Goal: Task Accomplishment & Management: Use online tool/utility

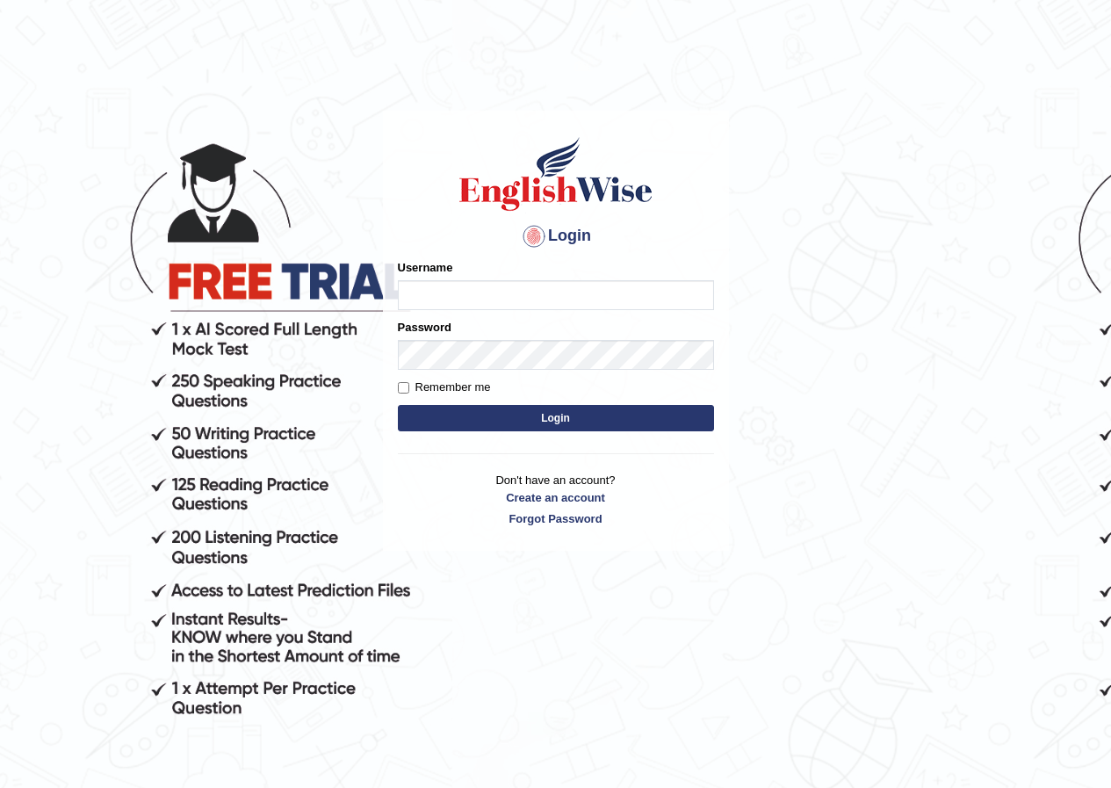
click at [488, 295] on input "Username" at bounding box center [556, 295] width 316 height 30
type input "susmitas_parramattta"
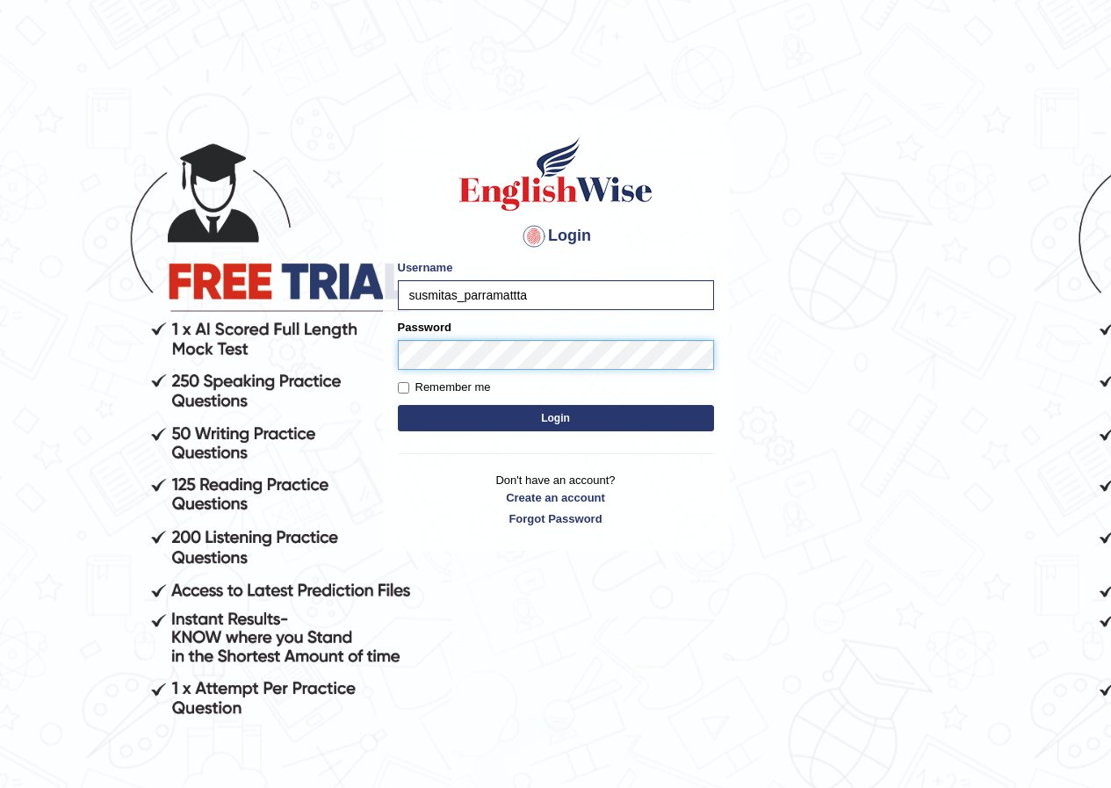
click at [398, 405] on button "Login" at bounding box center [556, 418] width 316 height 26
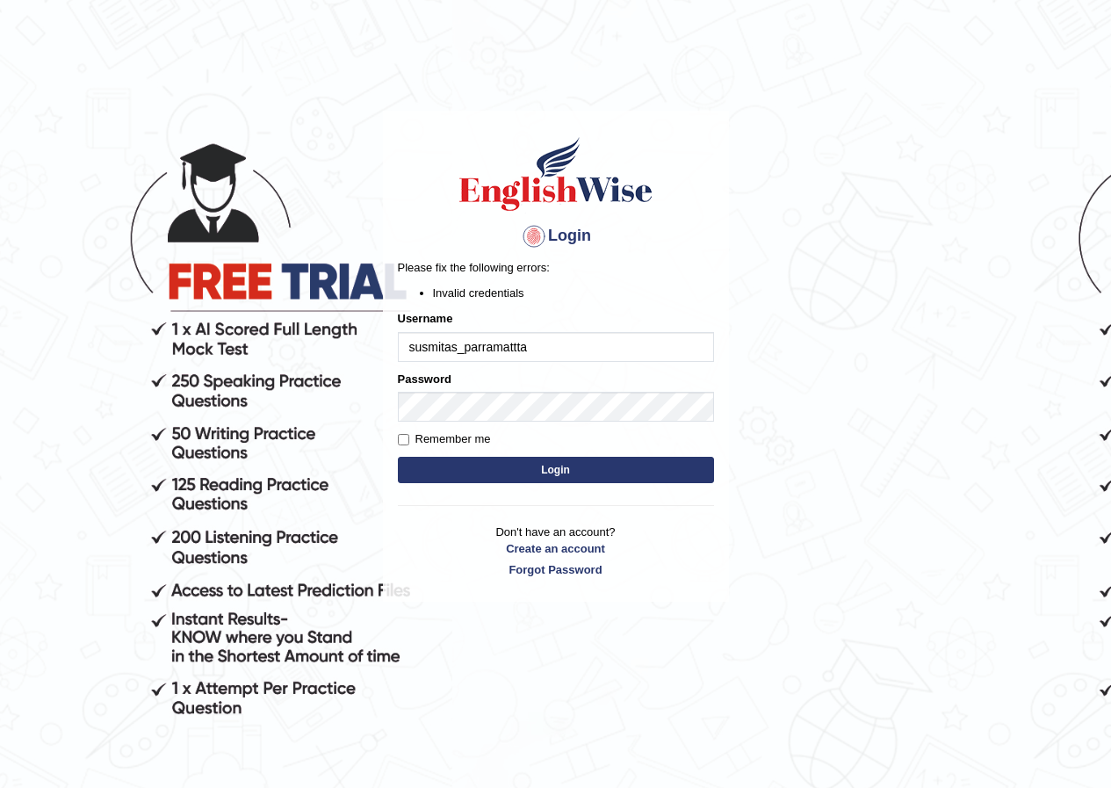
click at [543, 347] on input "susmitas_parramattta" at bounding box center [556, 347] width 316 height 30
click at [551, 465] on button "Login" at bounding box center [556, 470] width 316 height 26
click at [499, 466] on button "Login" at bounding box center [556, 470] width 316 height 26
click at [627, 337] on input "susmitas_parramattta" at bounding box center [556, 347] width 316 height 30
click at [592, 474] on button "Login" at bounding box center [556, 470] width 316 height 26
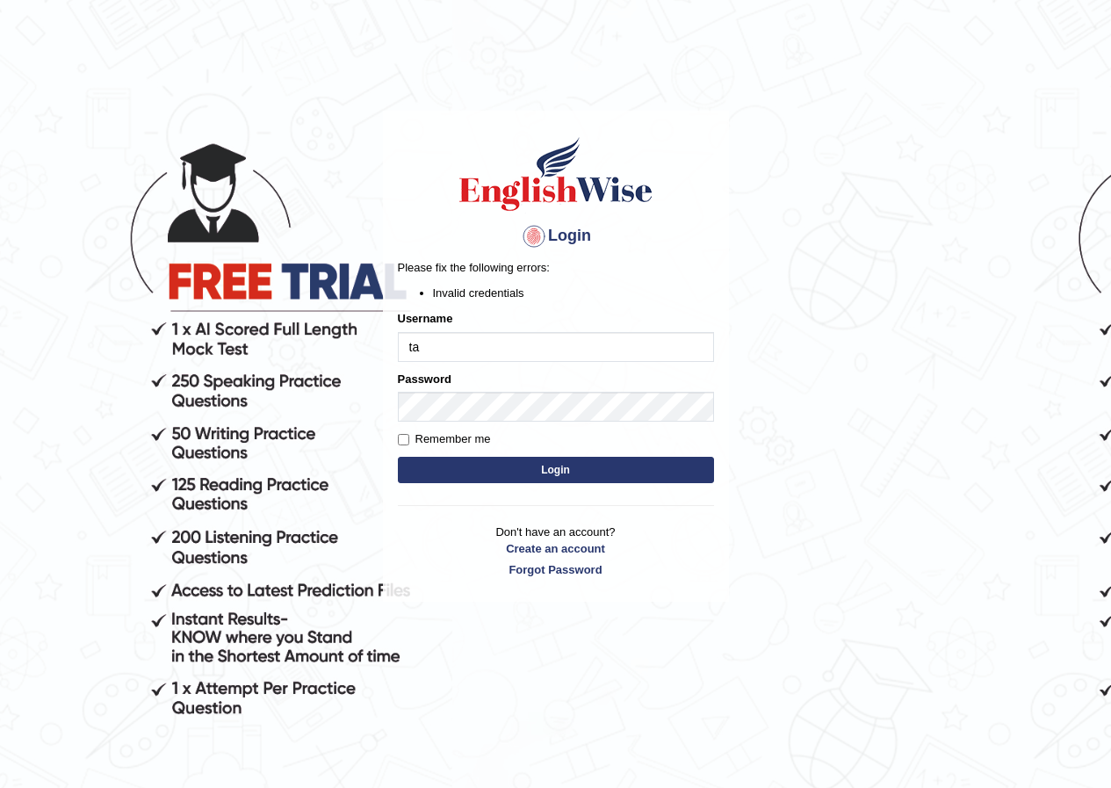
type input "a"
type input "susmitas_parramattta"
click at [568, 470] on button "Login" at bounding box center [556, 470] width 316 height 26
click at [458, 348] on input "susmitas_parramattta" at bounding box center [556, 347] width 316 height 30
type input "bhuvaneswari_parramattta"
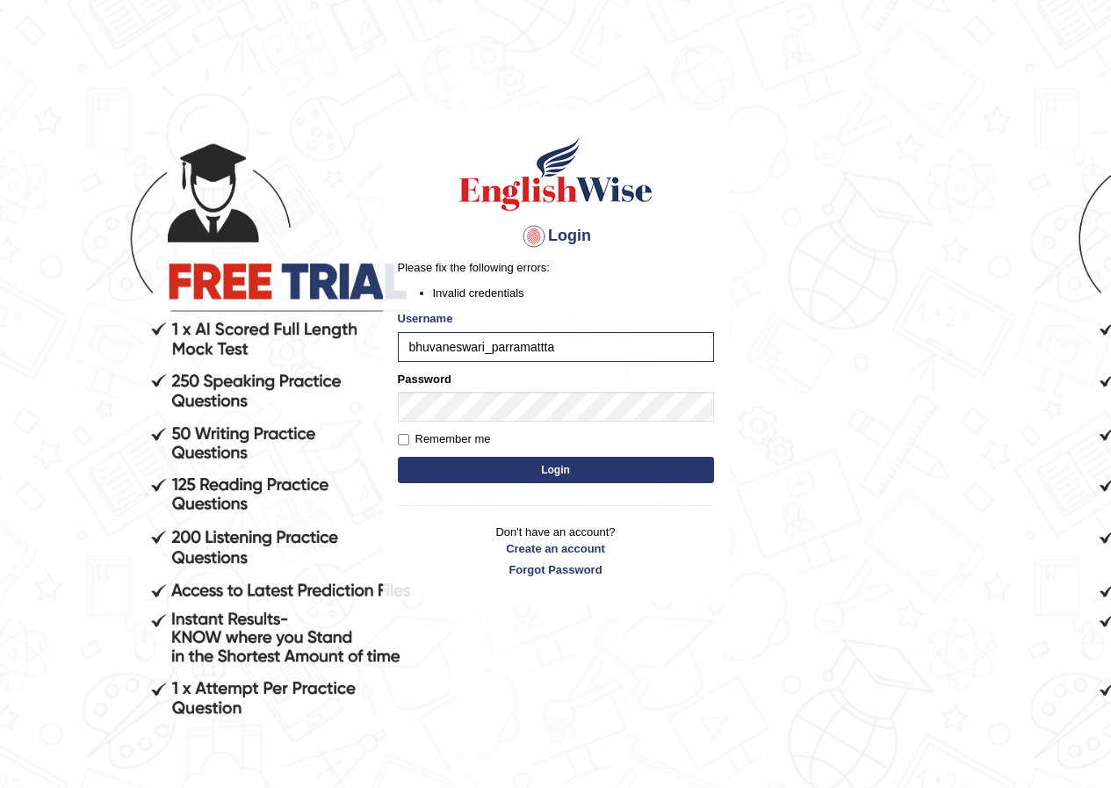
click at [582, 467] on button "Login" at bounding box center [556, 470] width 316 height 26
click at [545, 345] on input "bhuvaneswari_parramattta" at bounding box center [556, 347] width 316 height 30
type input "bhuvaneswari_parramatta"
drag, startPoint x: 570, startPoint y: 467, endPoint x: 566, endPoint y: 459, distance: 9.8
click at [567, 465] on button "Login" at bounding box center [556, 470] width 316 height 26
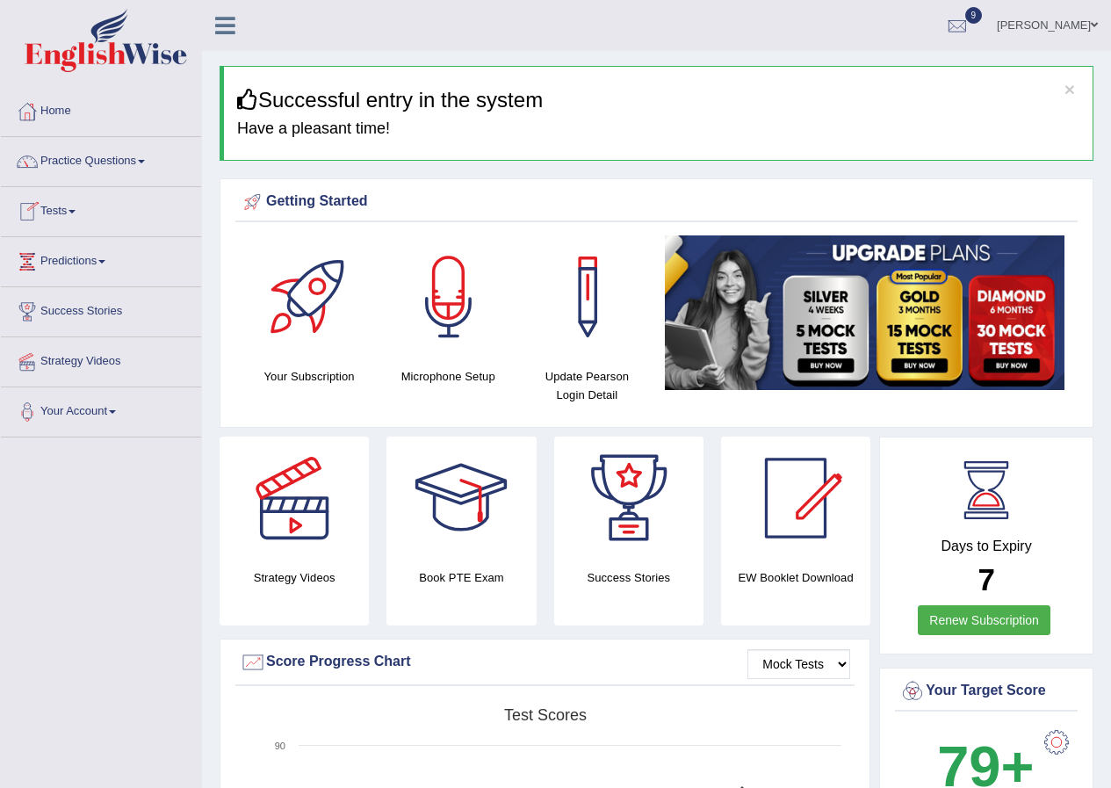
click at [75, 210] on span at bounding box center [72, 212] width 7 height 4
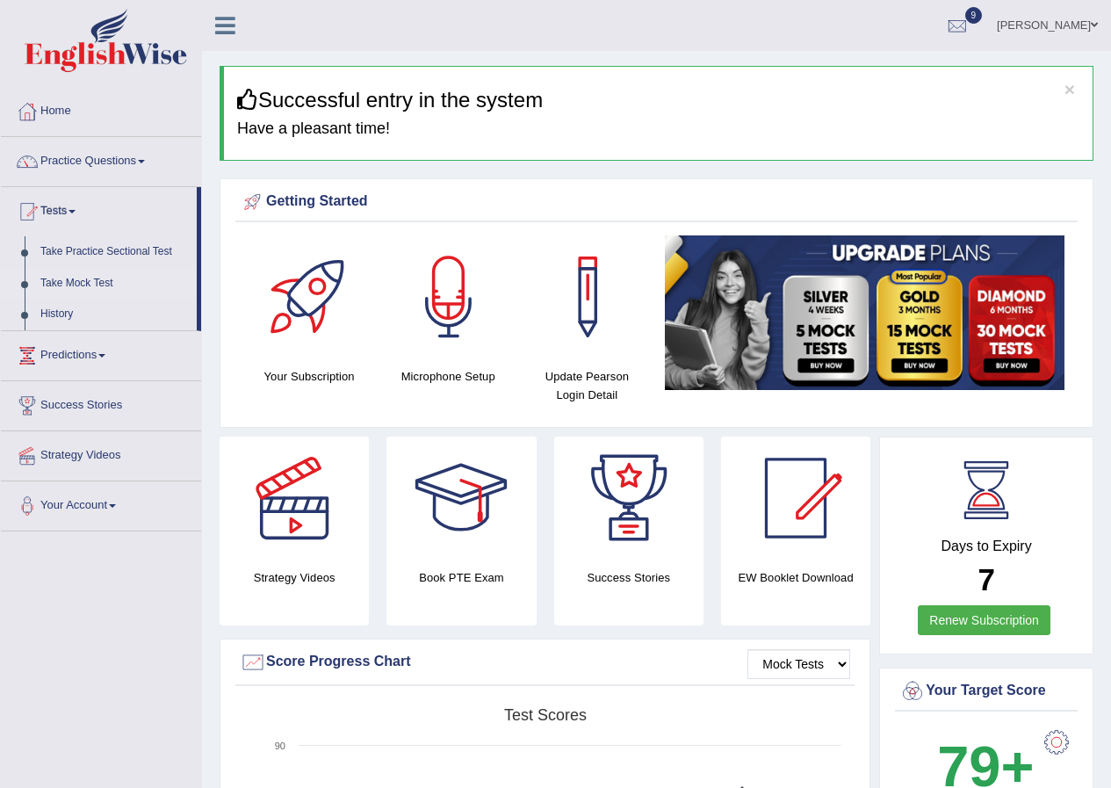
click at [97, 283] on link "Take Mock Test" at bounding box center [115, 284] width 164 height 32
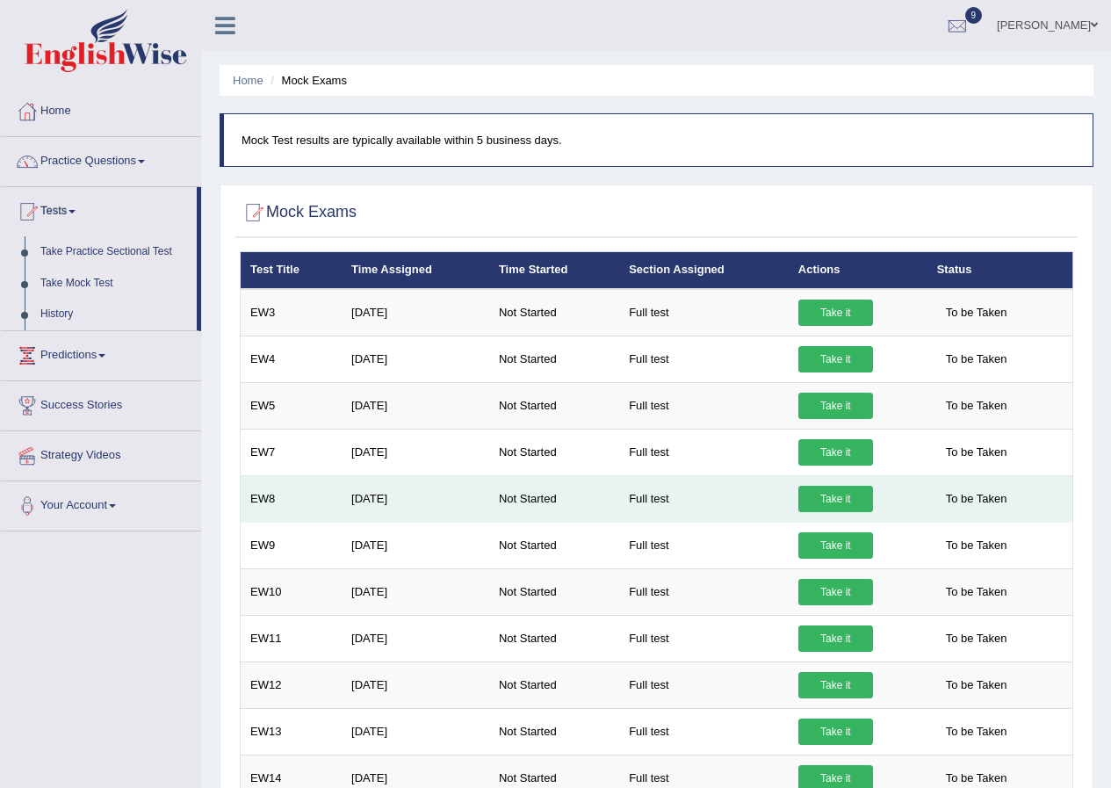
click at [836, 499] on link "Take it" at bounding box center [836, 499] width 75 height 26
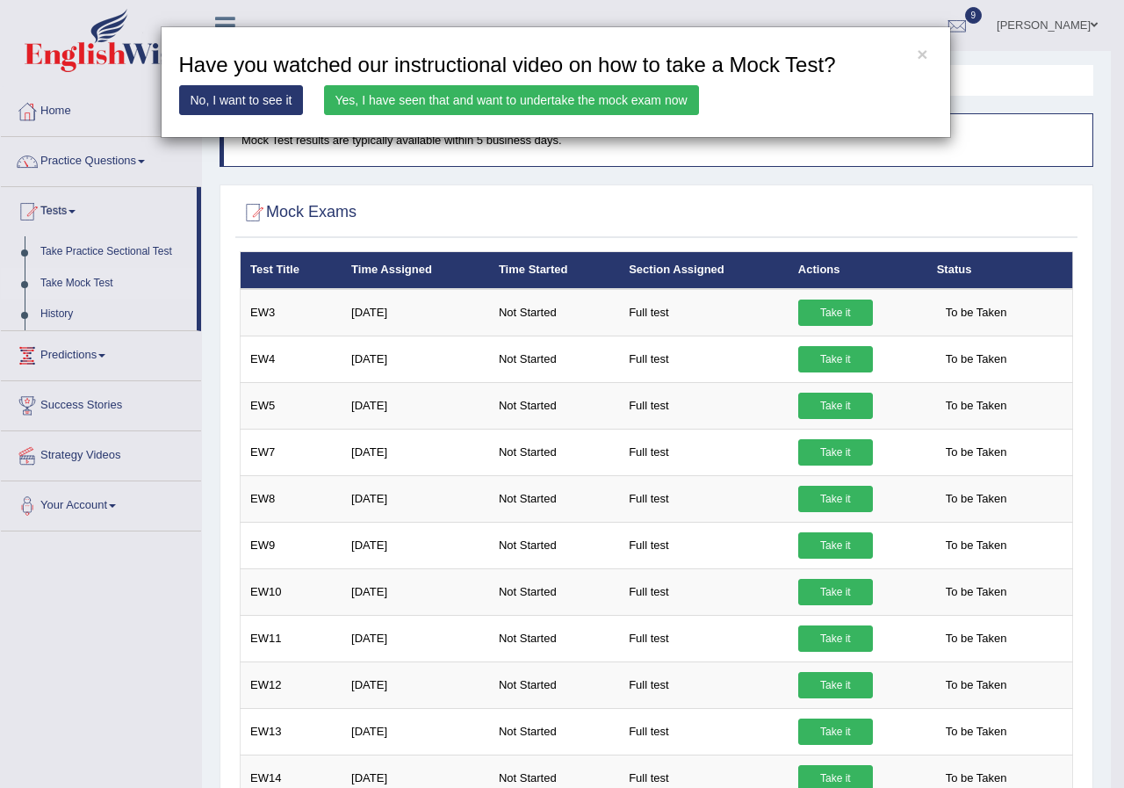
click at [514, 103] on link "Yes, I have seen that and want to undertake the mock exam now" at bounding box center [511, 100] width 375 height 30
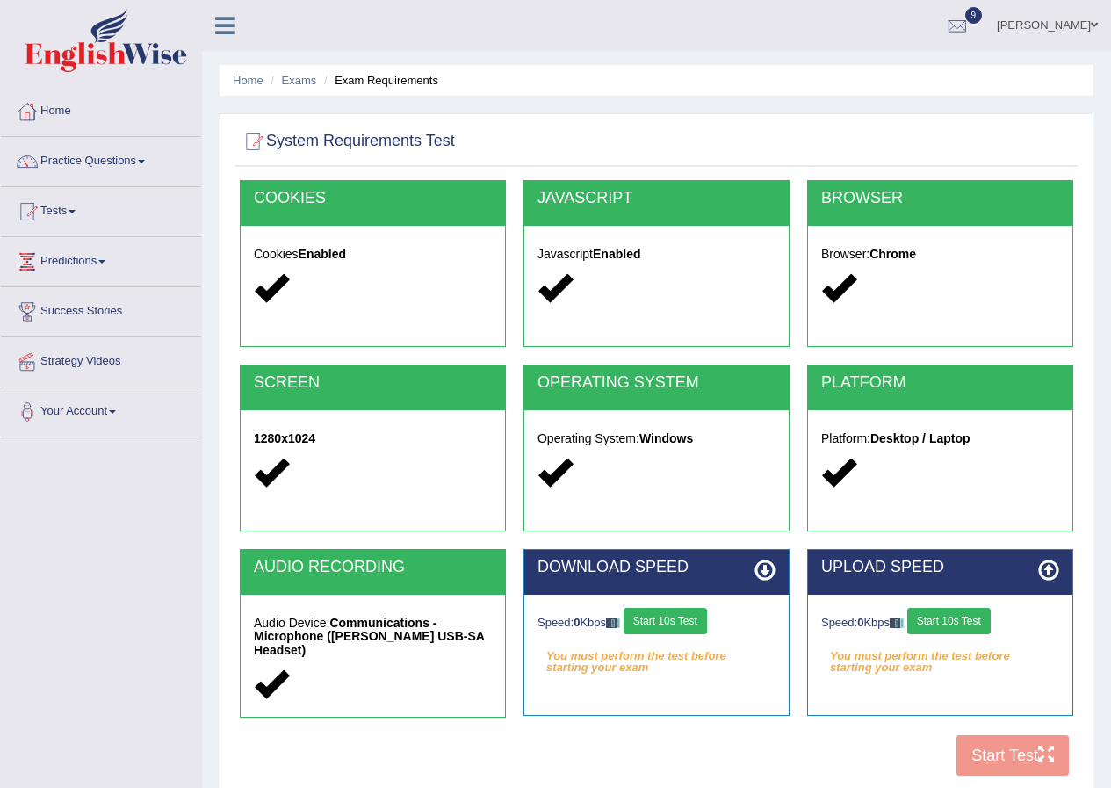
click at [687, 624] on button "Start 10s Test" at bounding box center [665, 621] width 83 height 26
click at [936, 623] on button "Start 10s Test" at bounding box center [948, 621] width 83 height 26
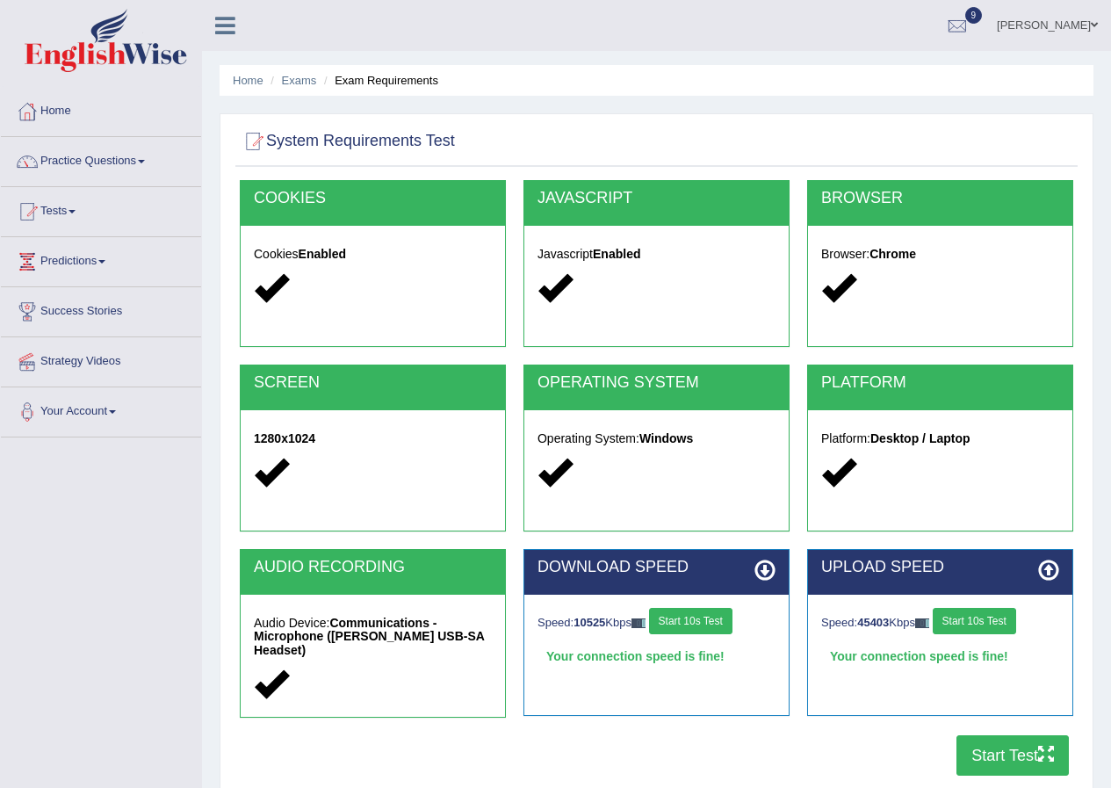
click at [1001, 749] on button "Start Test" at bounding box center [1013, 755] width 112 height 40
